Goal: Task Accomplishment & Management: Complete application form

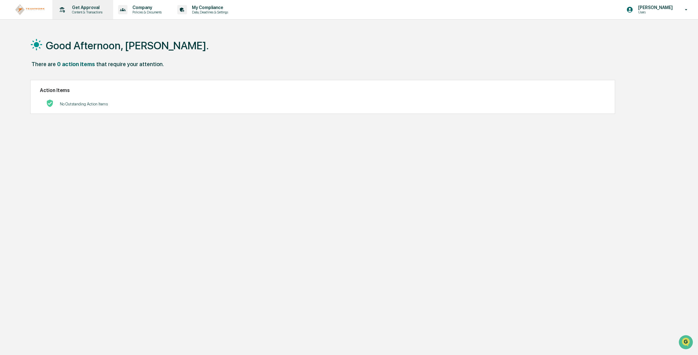
click at [90, 7] on p "Get Approval" at bounding box center [86, 7] width 39 height 5
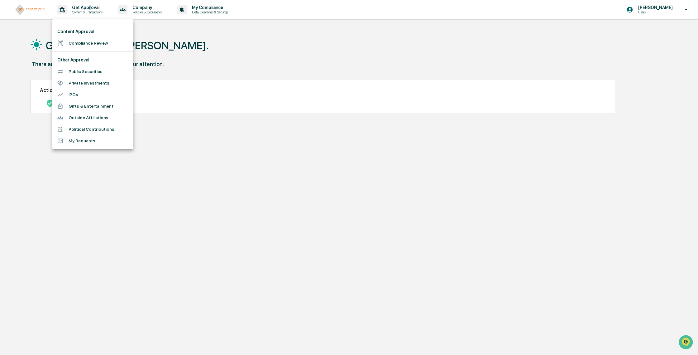
click at [84, 43] on li "Compliance Review" at bounding box center [92, 43] width 81 height 12
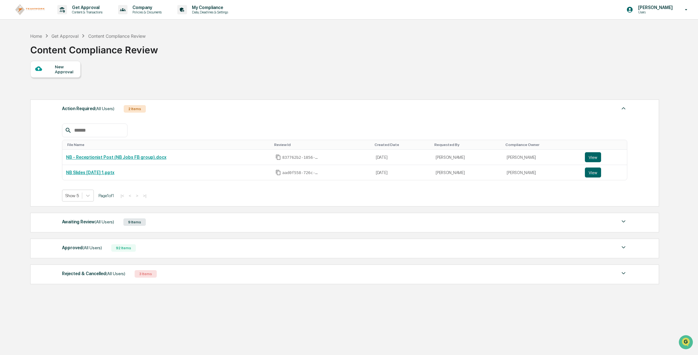
click at [59, 66] on div "New Approval" at bounding box center [65, 69] width 21 height 10
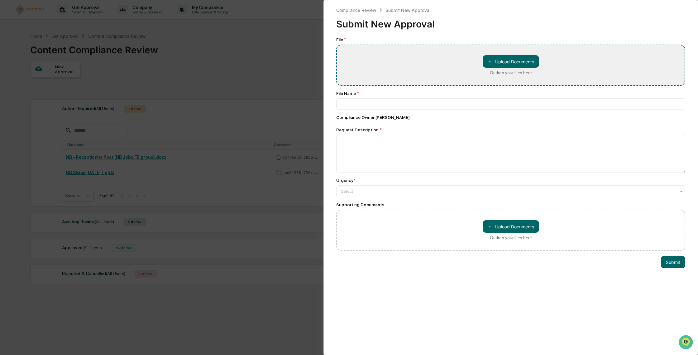
type input "**********"
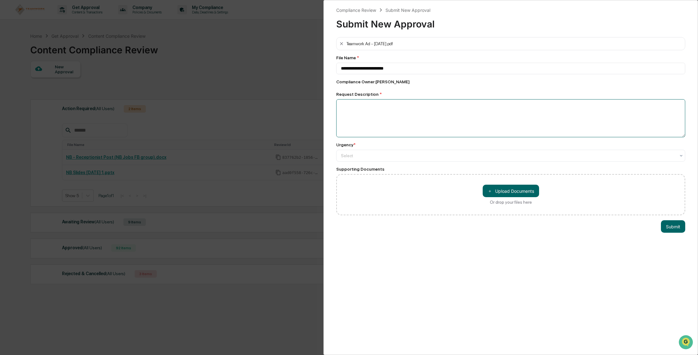
click at [402, 114] on textarea at bounding box center [510, 118] width 349 height 38
type textarea "**********"
click at [396, 159] on div "Select" at bounding box center [508, 155] width 341 height 9
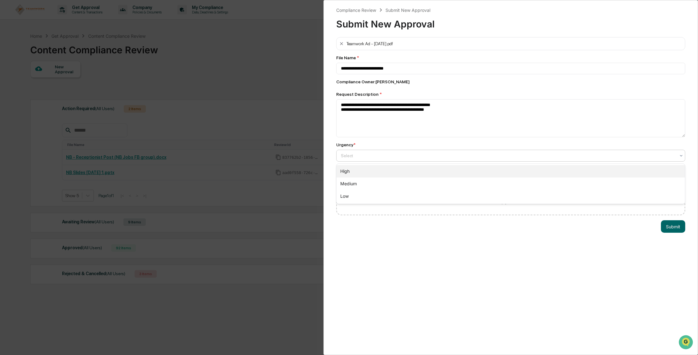
click at [400, 175] on div "High" at bounding box center [511, 171] width 348 height 12
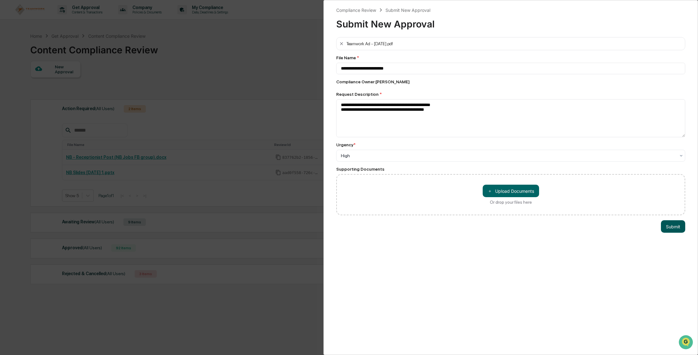
click at [678, 227] on button "Submit" at bounding box center [673, 226] width 24 height 12
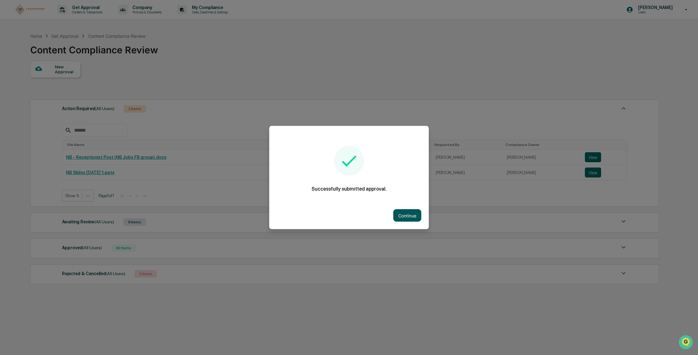
click at [407, 218] on button "Continue" at bounding box center [407, 215] width 28 height 12
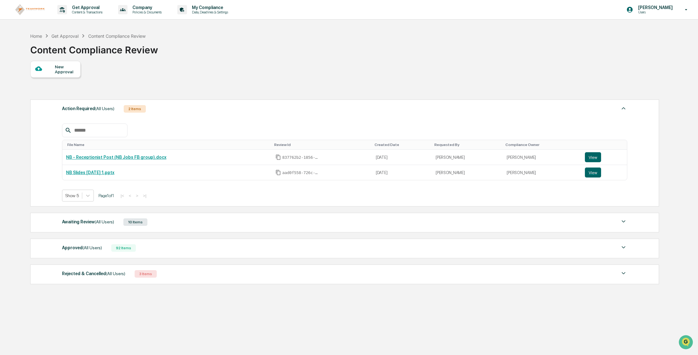
click at [203, 229] on div "Awaiting Review (All Users) 10 Items File Name Review Id Created Date Requested…" at bounding box center [344, 223] width 629 height 20
click at [625, 222] on img at bounding box center [623, 221] width 7 height 7
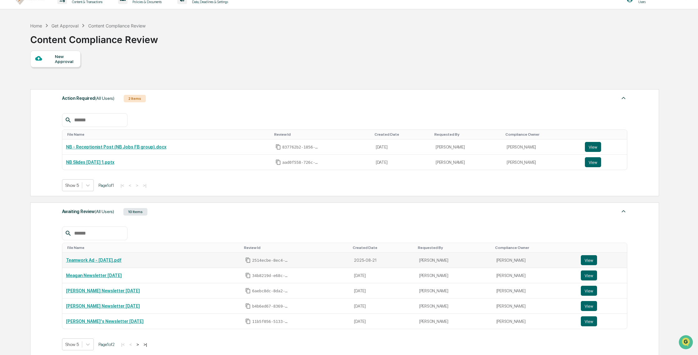
scroll to position [12, 0]
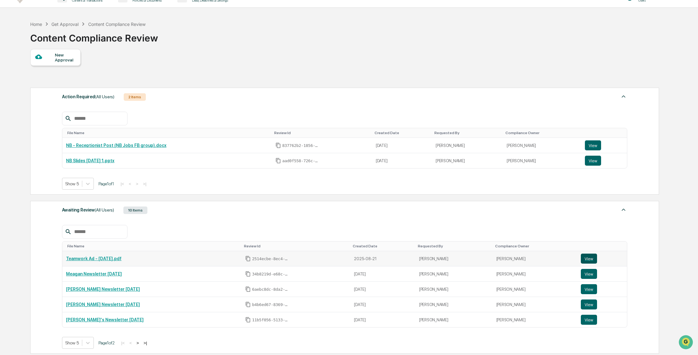
click at [587, 259] on button "View" at bounding box center [589, 258] width 16 height 10
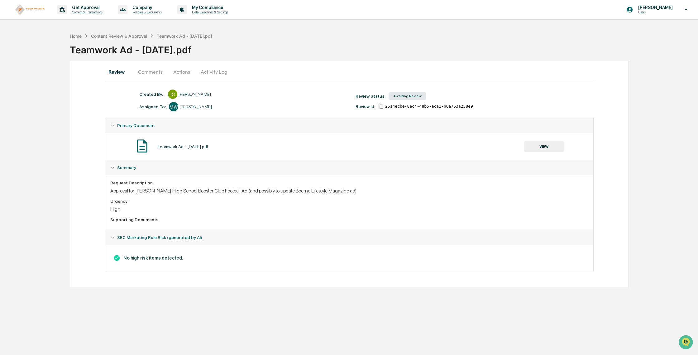
click at [152, 72] on button "Comments" at bounding box center [150, 71] width 35 height 15
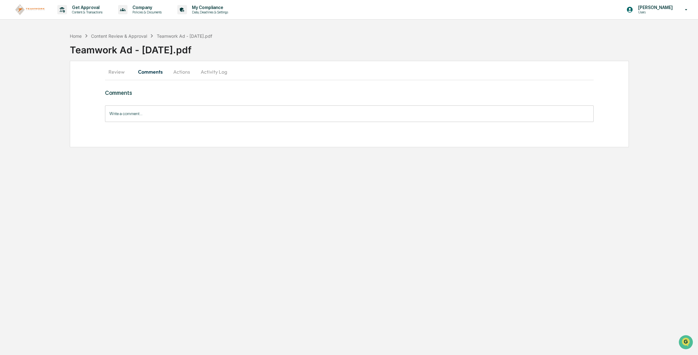
click at [180, 74] on button "Actions" at bounding box center [182, 71] width 28 height 15
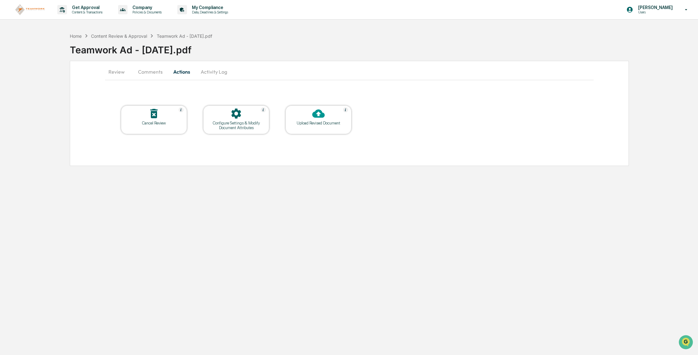
click at [242, 118] on div at bounding box center [236, 113] width 62 height 13
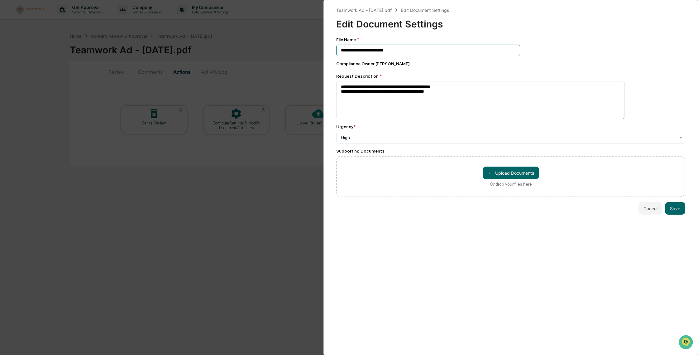
click at [448, 46] on input "**********" at bounding box center [428, 51] width 184 height 12
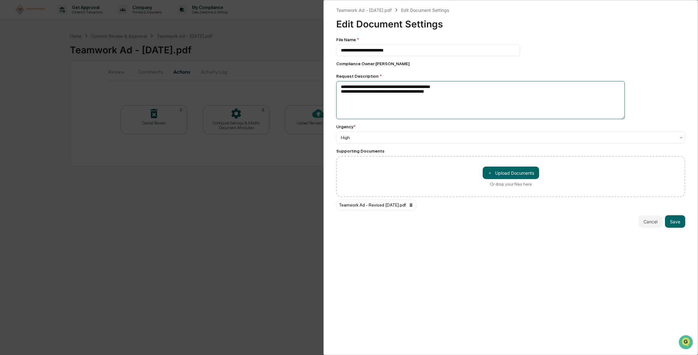
click at [531, 104] on textarea "**********" at bounding box center [480, 100] width 289 height 38
type textarea "**********"
click at [674, 220] on button "Save" at bounding box center [675, 221] width 20 height 12
click at [672, 224] on button "Save" at bounding box center [675, 221] width 20 height 12
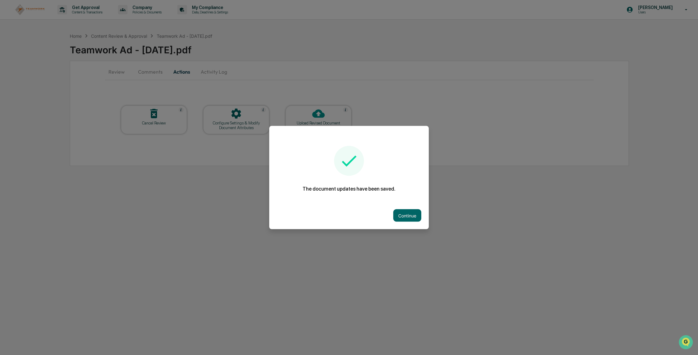
click at [411, 211] on button "Continue" at bounding box center [407, 215] width 28 height 12
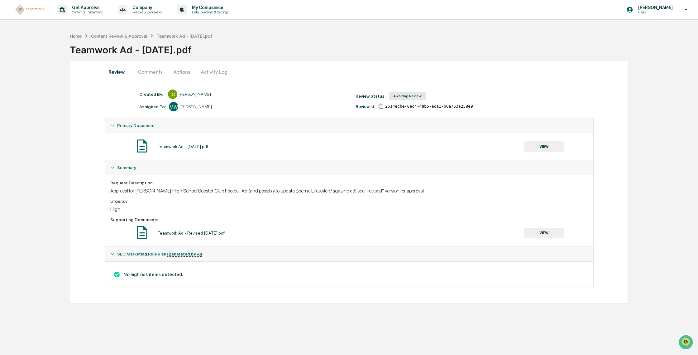
drag, startPoint x: 122, startPoint y: 254, endPoint x: 116, endPoint y: 253, distance: 5.6
click at [118, 254] on span "SEC Marketing Rule Risk (generated by AI)" at bounding box center [159, 253] width 85 height 5
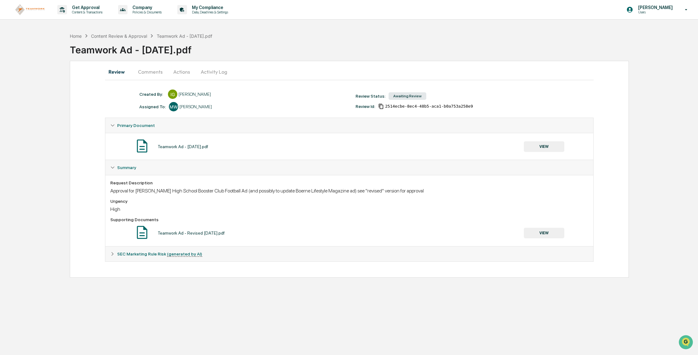
click at [112, 254] on icon at bounding box center [112, 253] width 4 height 4
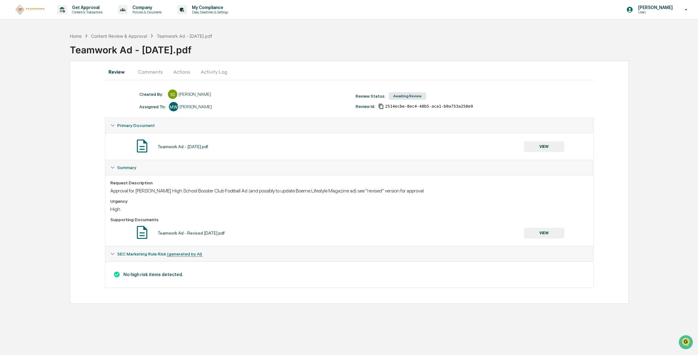
click at [146, 256] on span "SEC Marketing Rule Risk (generated by AI)" at bounding box center [159, 253] width 85 height 5
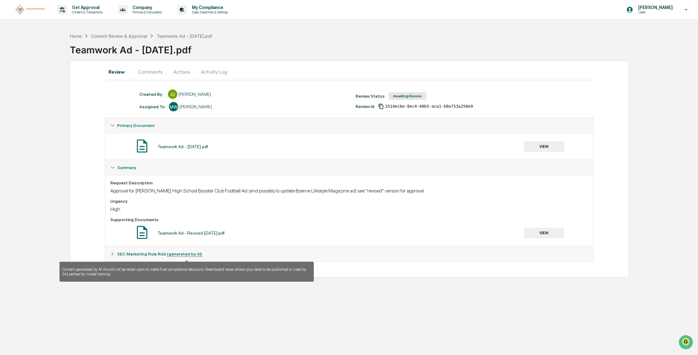
click at [197, 254] on u "(generated by AI)" at bounding box center [184, 253] width 35 height 5
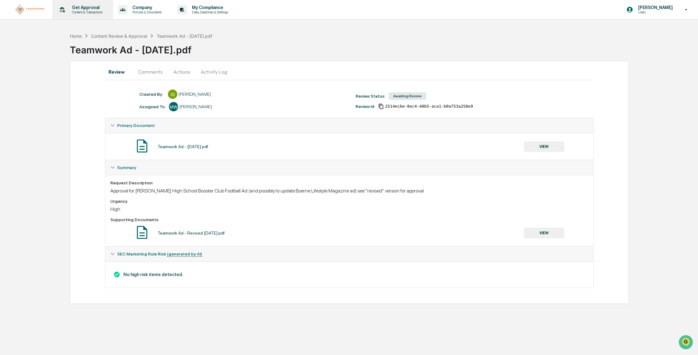
click at [93, 10] on p "Content & Transactions" at bounding box center [86, 12] width 39 height 4
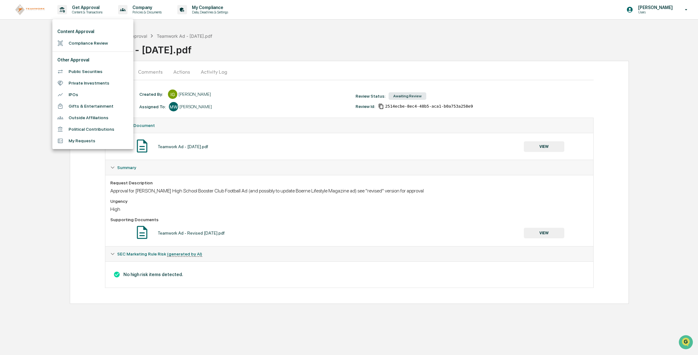
drag, startPoint x: 257, startPoint y: 32, endPoint x: 251, endPoint y: 32, distance: 6.2
click at [257, 32] on div at bounding box center [349, 177] width 698 height 355
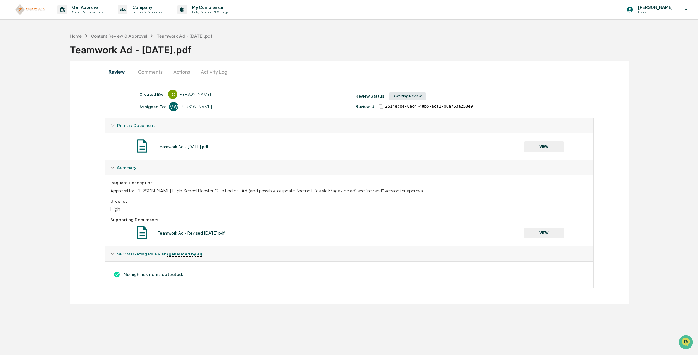
click at [77, 35] on div "Home" at bounding box center [76, 35] width 12 height 5
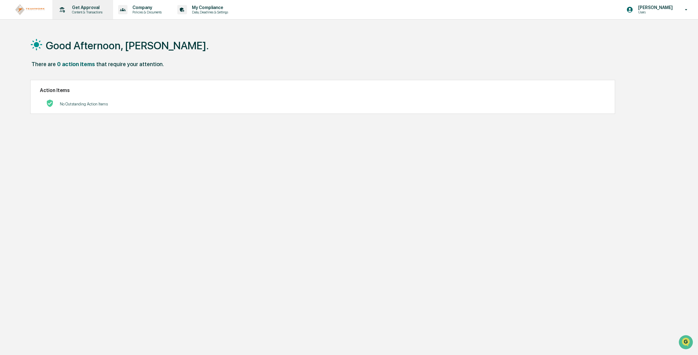
click at [87, 10] on p "Get Approval" at bounding box center [86, 7] width 39 height 5
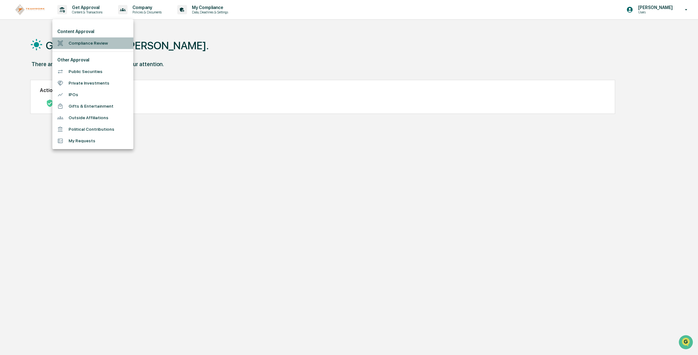
click at [83, 44] on li "Compliance Review" at bounding box center [92, 43] width 81 height 12
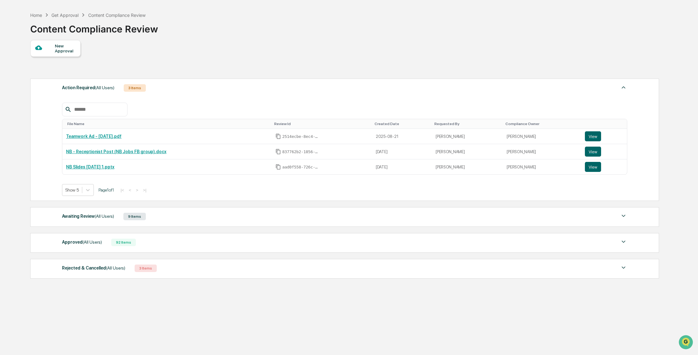
scroll to position [30, 0]
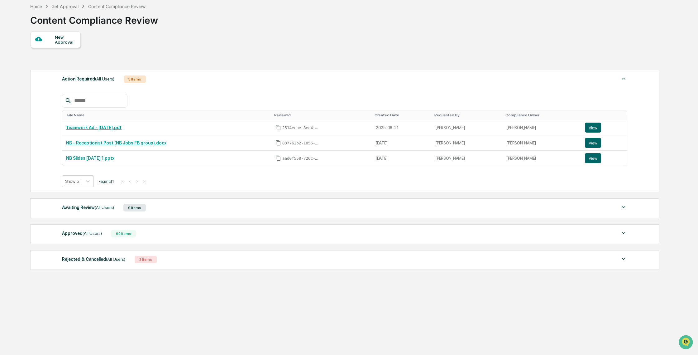
click at [92, 258] on div "Rejected & Cancelled (All Users)" at bounding box center [93, 259] width 63 height 8
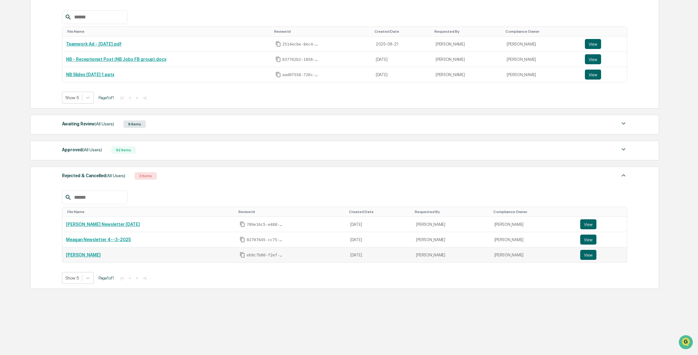
scroll to position [0, 0]
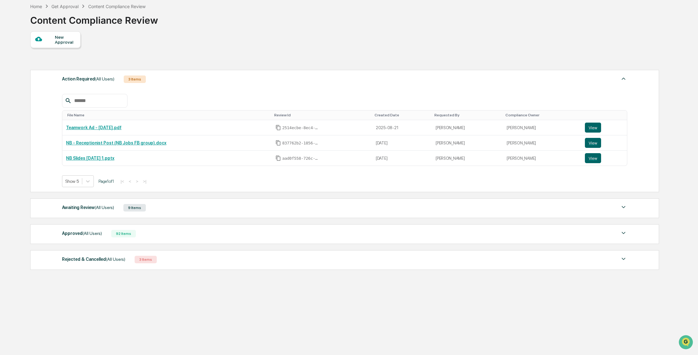
click at [100, 257] on div "Rejected & Cancelled (All Users)" at bounding box center [93, 259] width 63 height 8
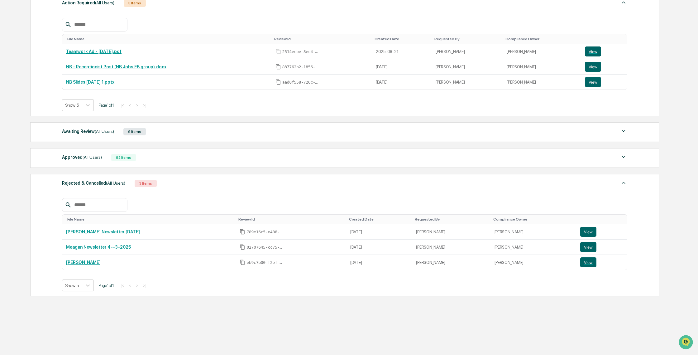
scroll to position [108, 0]
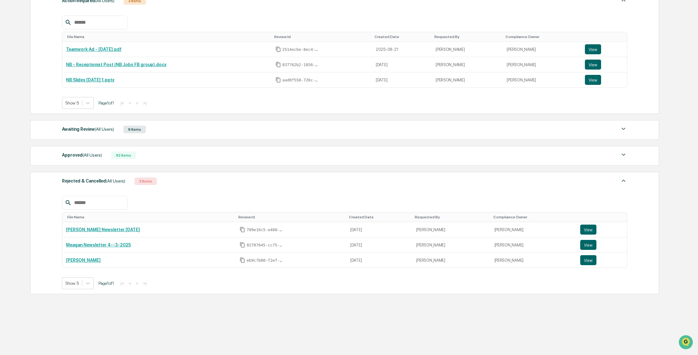
click at [90, 117] on div "Action Required (All Users) 3 Items File Name Review Id Created Date Requested …" at bounding box center [344, 142] width 628 height 308
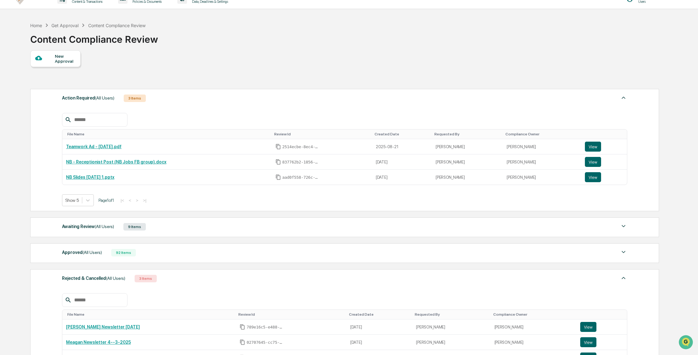
scroll to position [0, 0]
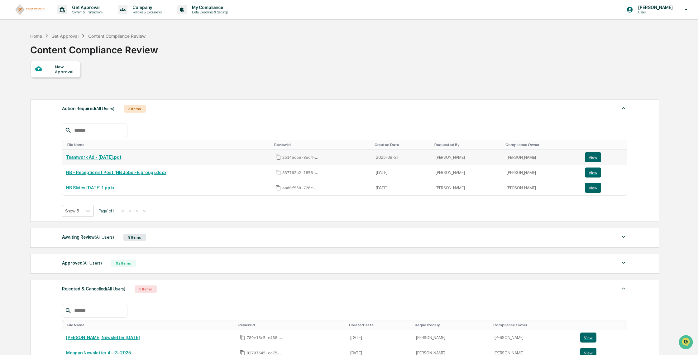
click at [137, 157] on div "Teamwork Ad - [DATE].pdf" at bounding box center [167, 157] width 202 height 5
click at [114, 157] on link "Teamwork Ad - [DATE].pdf" at bounding box center [93, 157] width 55 height 5
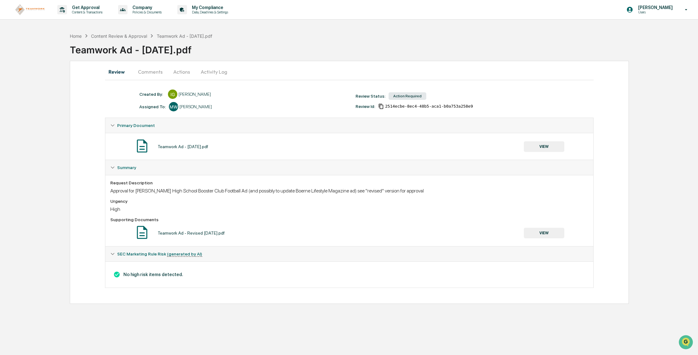
click at [147, 72] on button "Comments" at bounding box center [150, 71] width 35 height 15
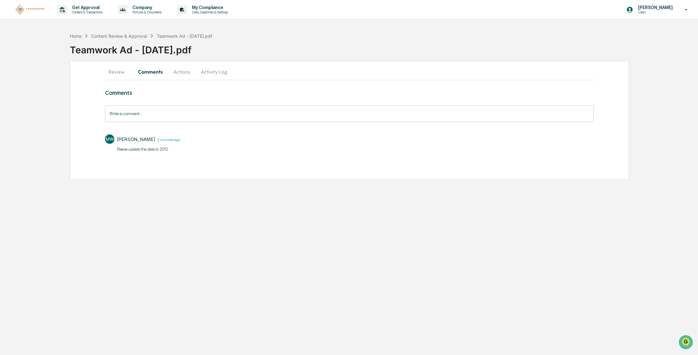
click at [189, 73] on button "Actions" at bounding box center [182, 71] width 28 height 15
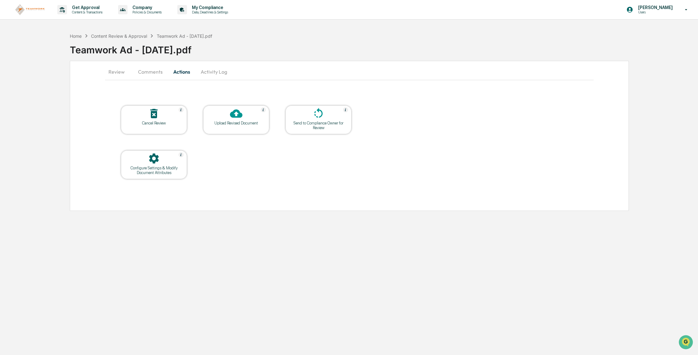
click at [237, 114] on icon at bounding box center [236, 113] width 12 height 8
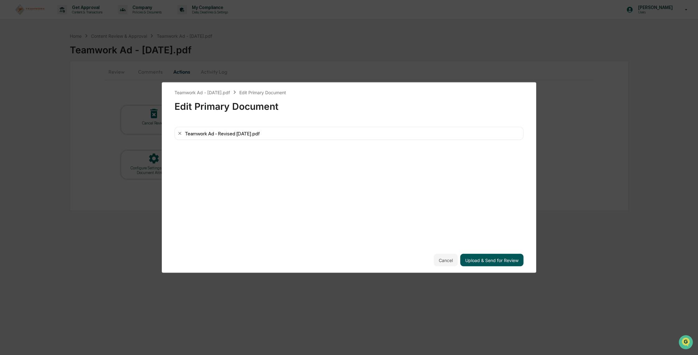
click at [482, 258] on button "Upload & Send for Review" at bounding box center [491, 260] width 63 height 12
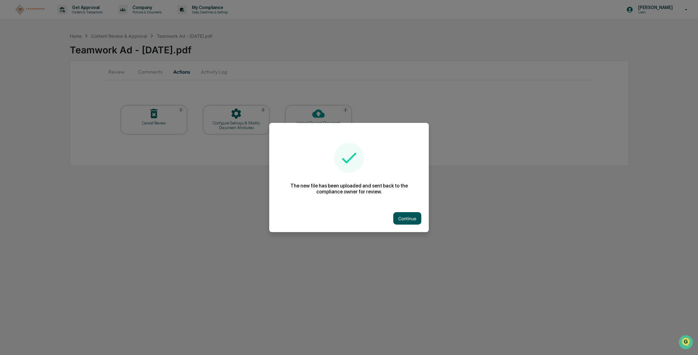
click at [404, 218] on button "Continue" at bounding box center [407, 218] width 28 height 12
